Goal: Connect with others: Establish contact or relationships with other users

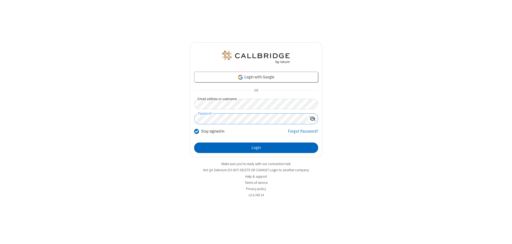
click at [256, 147] on button "Login" at bounding box center [256, 147] width 124 height 11
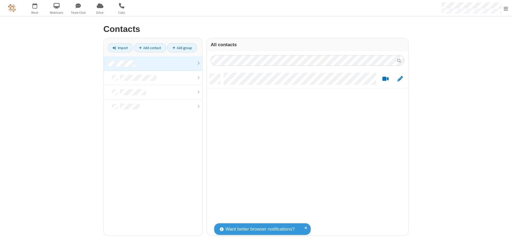
scroll to position [162, 198]
click at [153, 63] on link at bounding box center [153, 63] width 99 height 14
click at [150, 48] on link "Add contact" at bounding box center [150, 47] width 32 height 9
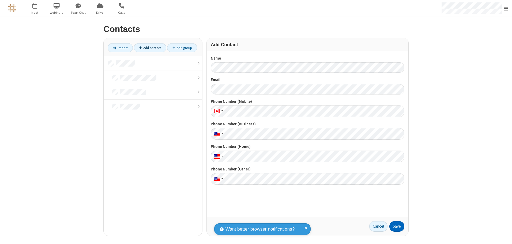
click at [397, 226] on button "Save" at bounding box center [397, 226] width 15 height 11
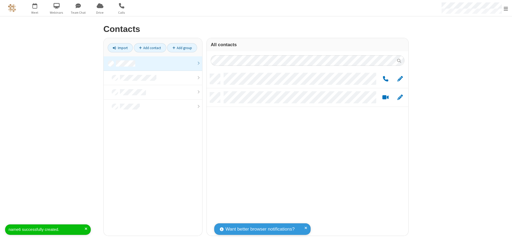
scroll to position [162, 198]
